Goal: Information Seeking & Learning: Learn about a topic

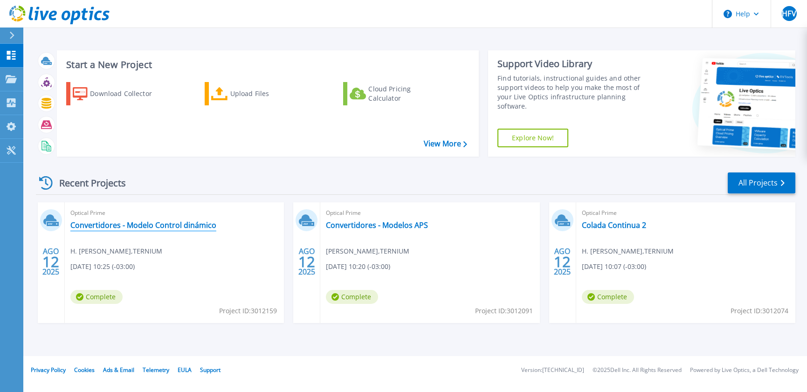
click at [189, 221] on link "Convertidores - Modelo Control dinámico" at bounding box center [143, 225] width 146 height 9
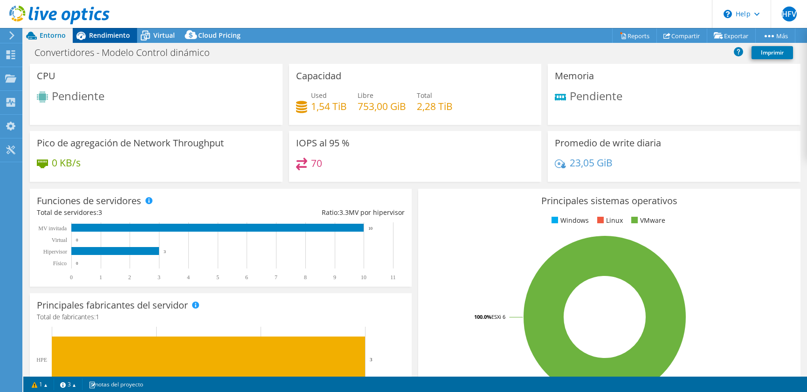
click at [116, 37] on span "Rendimiento" at bounding box center [109, 35] width 41 height 9
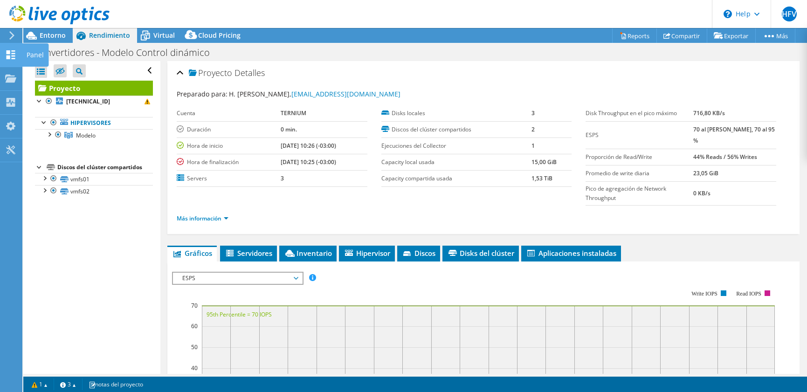
click at [7, 54] on use at bounding box center [11, 54] width 9 height 9
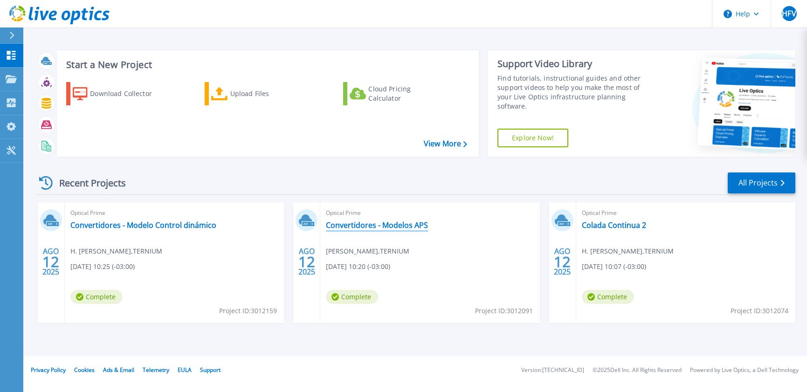
click at [362, 221] on link "Convertidores - Modelos APS" at bounding box center [377, 225] width 102 height 9
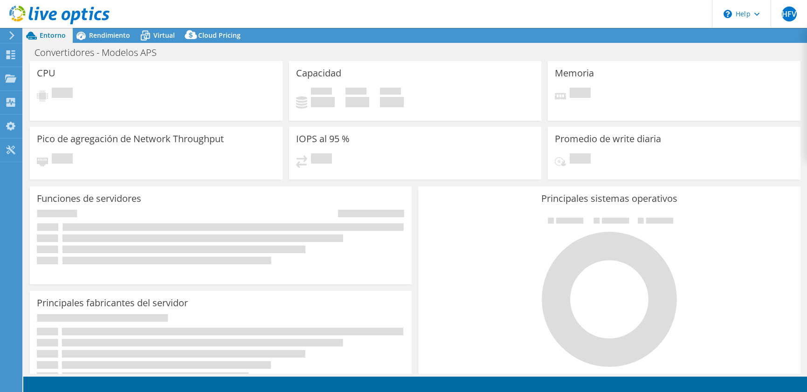
select select "USD"
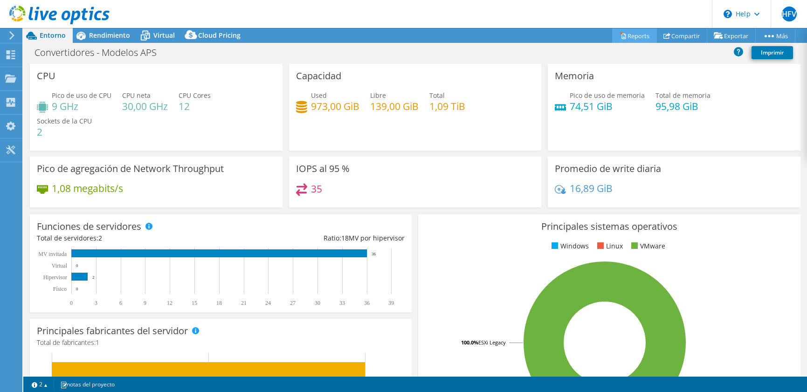
click at [620, 35] on link "Reports" at bounding box center [634, 35] width 45 height 14
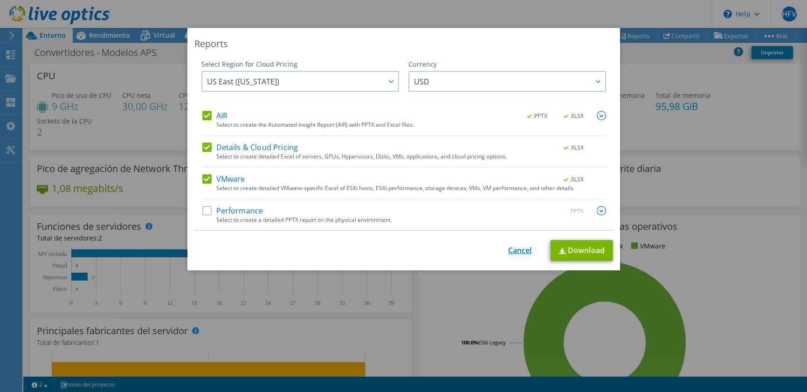
click at [508, 250] on link "Cancel" at bounding box center [520, 250] width 24 height 9
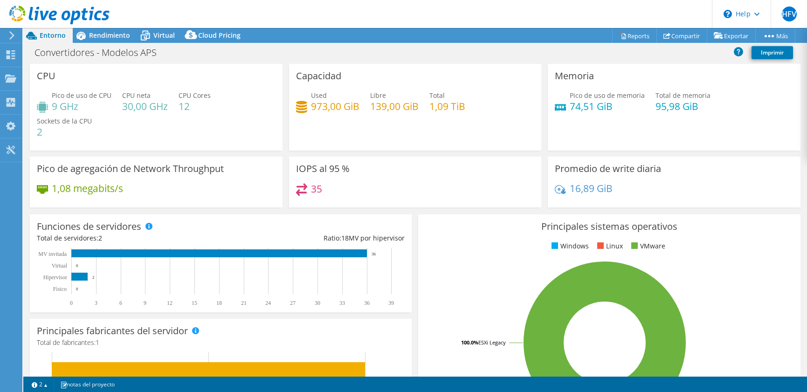
click at [324, 186] on div "35" at bounding box center [415, 193] width 239 height 20
click at [107, 33] on span "Rendimiento" at bounding box center [109, 35] width 41 height 9
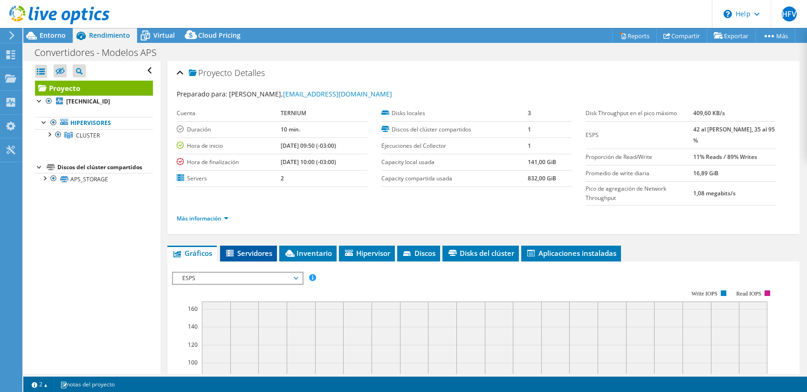
click at [248, 249] on span "Servidores" at bounding box center [249, 253] width 48 height 9
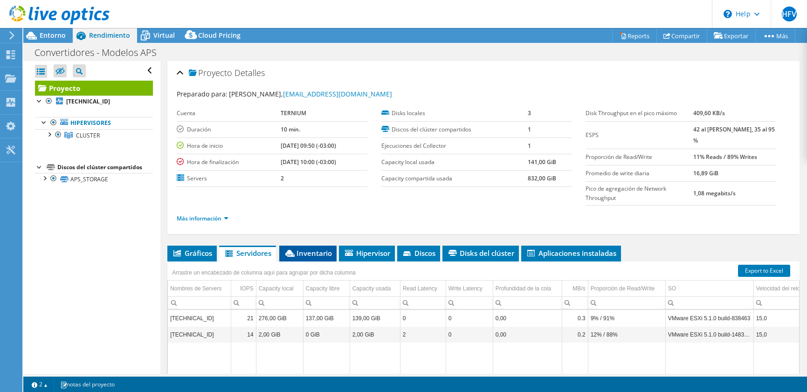
click at [320, 256] on span "Inventario" at bounding box center [308, 253] width 48 height 9
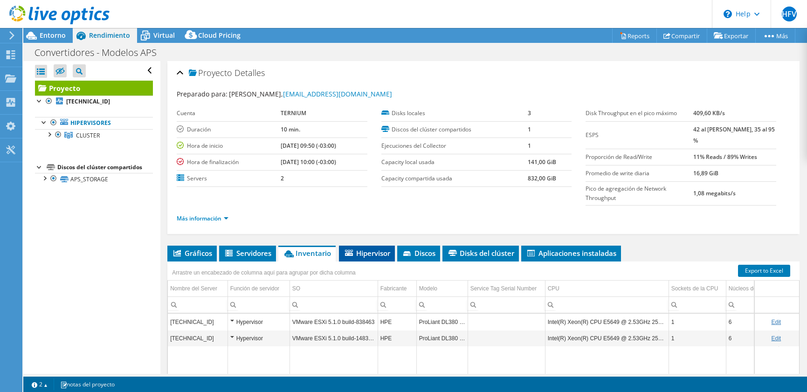
click at [370, 258] on li "Hipervisor" at bounding box center [367, 254] width 56 height 16
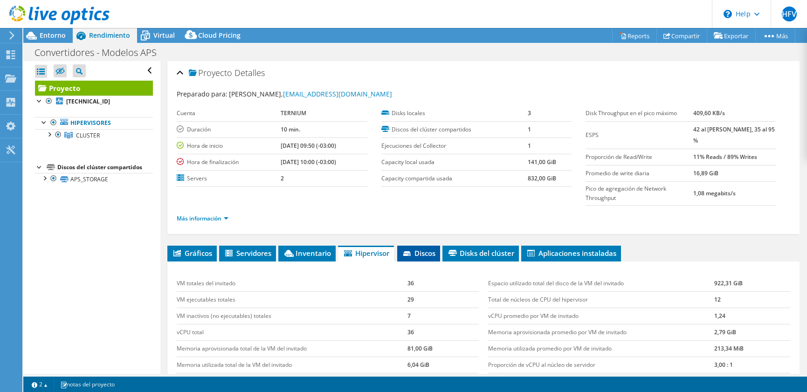
click at [413, 255] on icon at bounding box center [407, 254] width 9 height 6
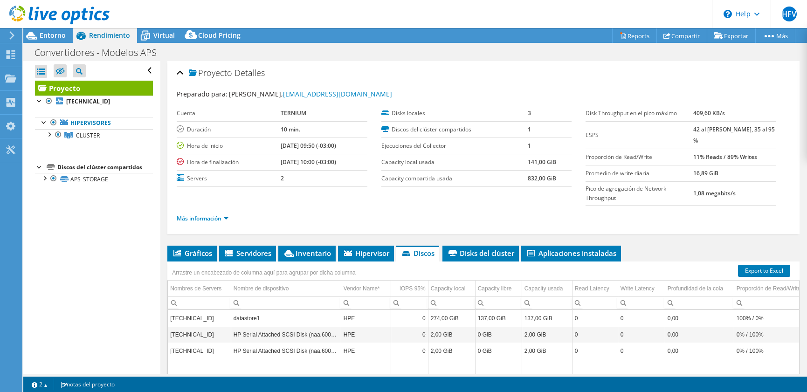
click at [741, 154] on b "11% Reads / 89% Writes" at bounding box center [725, 157] width 64 height 8
click at [736, 160] on b "11% Reads / 89% Writes" at bounding box center [725, 157] width 64 height 8
click at [492, 253] on span "Disks del clúster" at bounding box center [480, 253] width 67 height 9
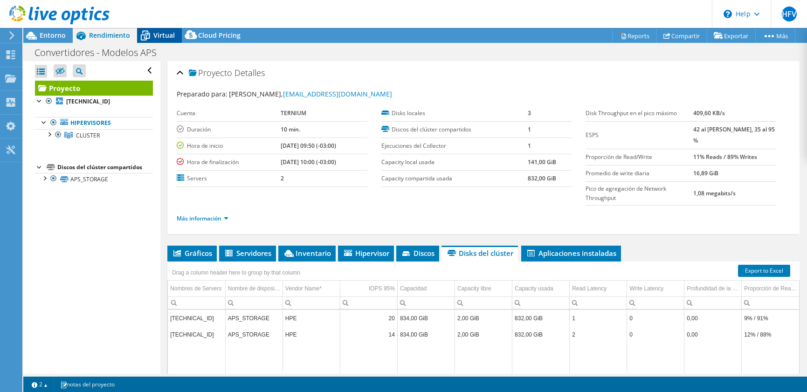
click at [157, 32] on span "Virtual" at bounding box center [163, 35] width 21 height 9
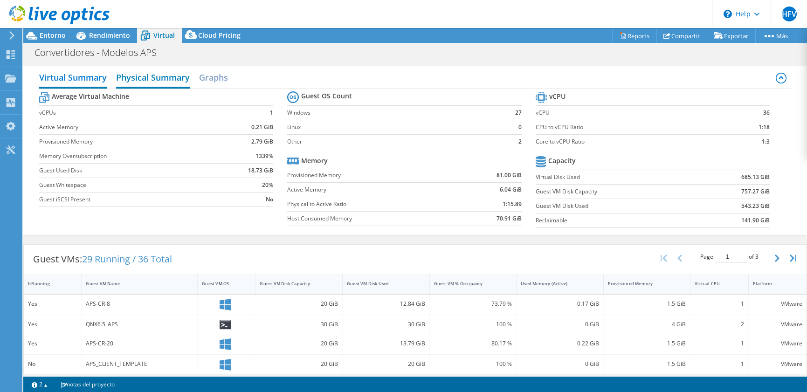
click at [184, 84] on h2 "Physical Summary" at bounding box center [153, 78] width 74 height 21
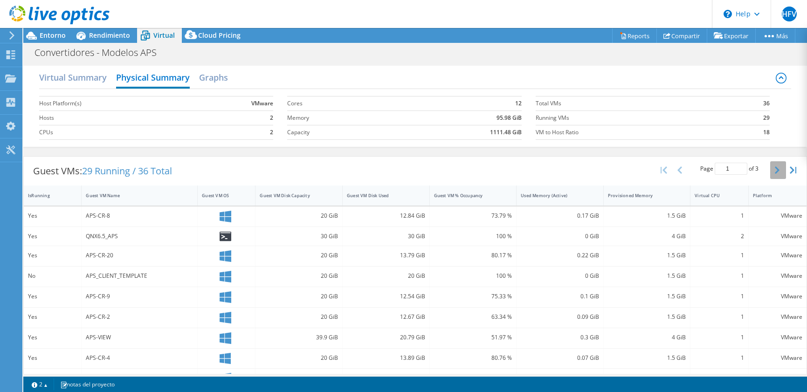
click at [772, 165] on button "button" at bounding box center [778, 170] width 16 height 18
type input "2"
click at [202, 76] on h2 "Graphs" at bounding box center [213, 78] width 29 height 21
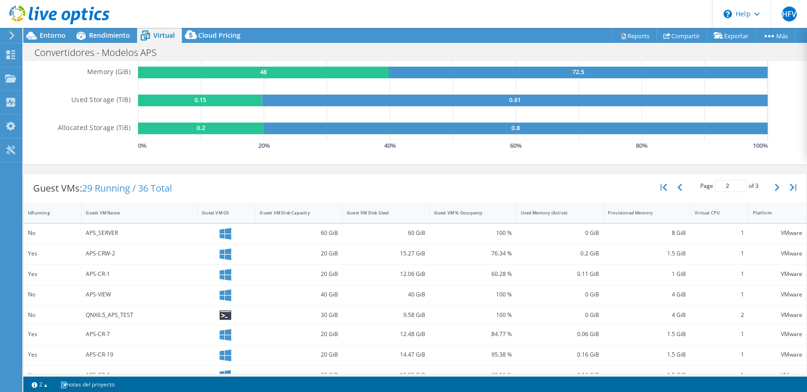
scroll to position [143, 0]
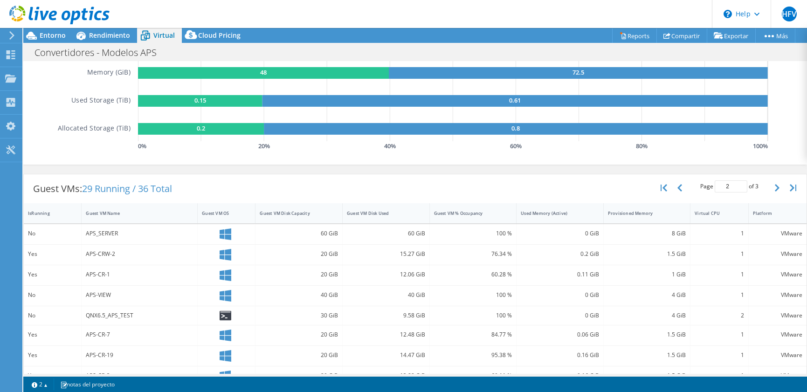
click at [509, 279] on div "60.28 %" at bounding box center [473, 275] width 87 height 20
click at [13, 83] on div at bounding box center [10, 80] width 11 height 10
